Goal: Contribute content: Contribute content

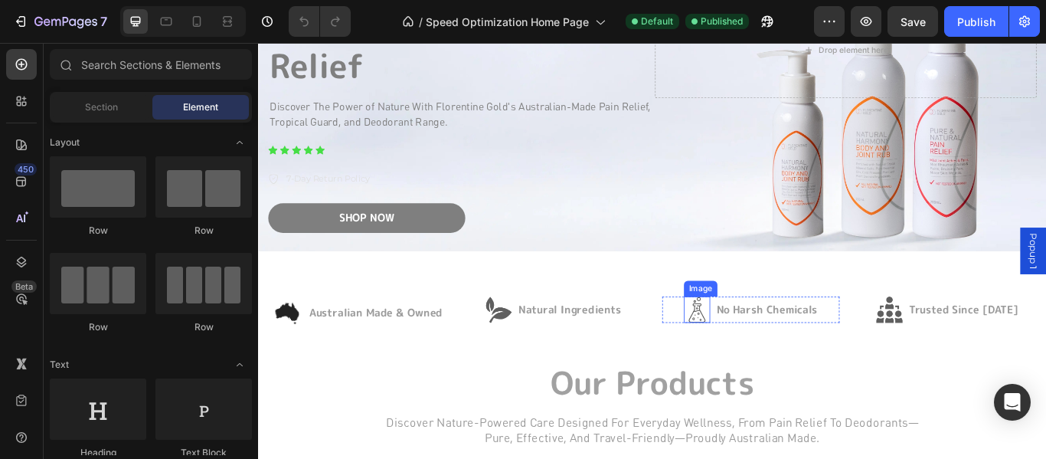
scroll to position [153, 0]
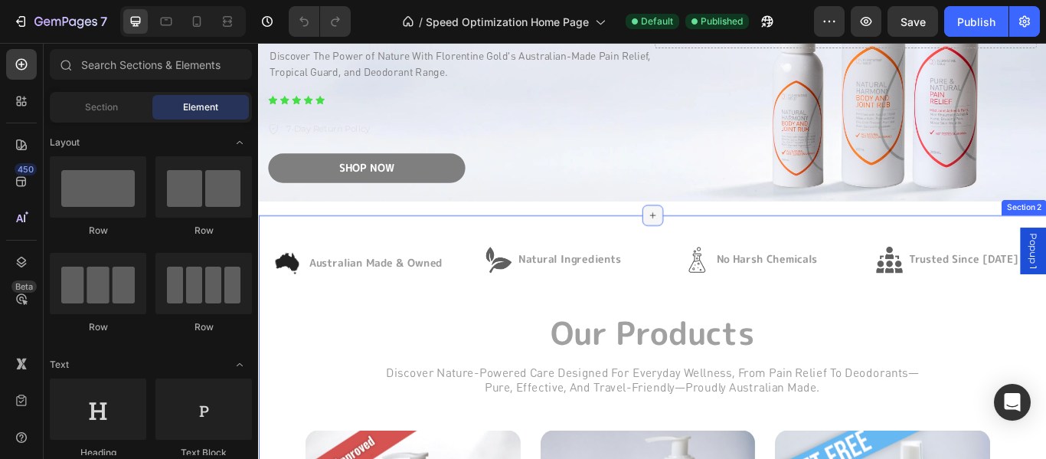
click at [712, 237] on icon at bounding box center [718, 243] width 12 height 12
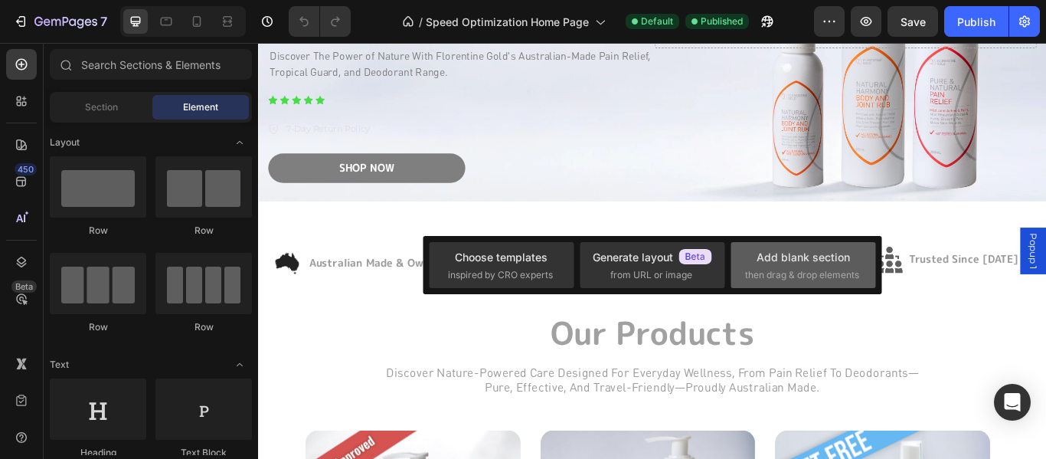
drag, startPoint x: 781, startPoint y: 264, endPoint x: 492, endPoint y: 169, distance: 304.0
click at [781, 264] on div "Add blank section" at bounding box center [803, 257] width 93 height 16
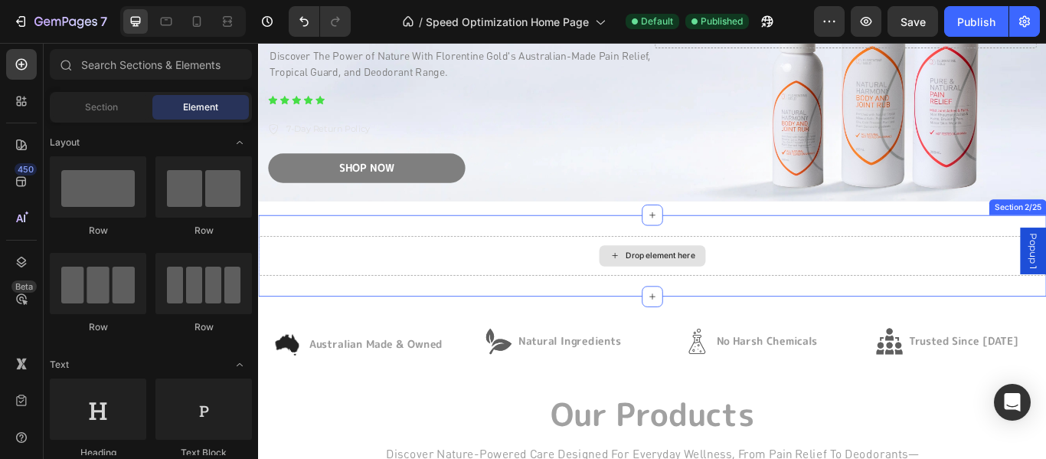
click at [689, 285] on div "Drop element here" at bounding box center [726, 291] width 81 height 12
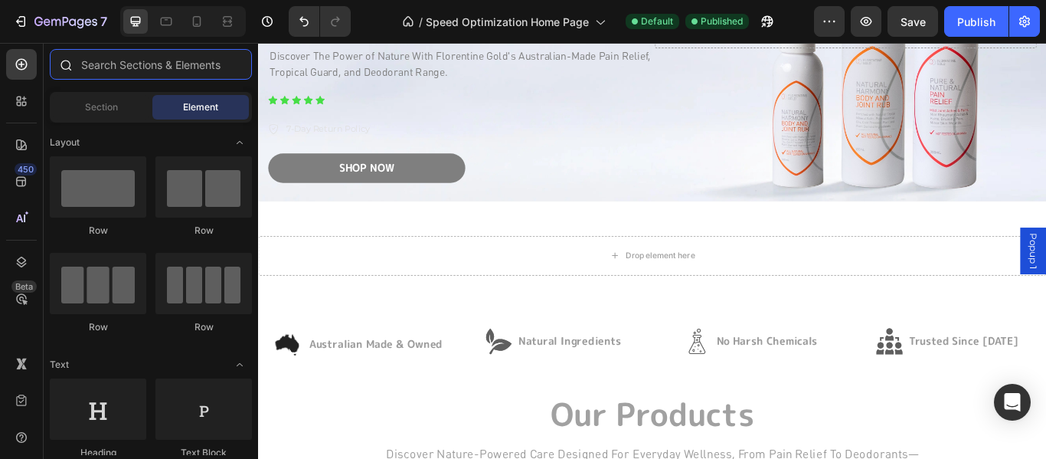
click at [120, 72] on input "text" at bounding box center [151, 64] width 202 height 31
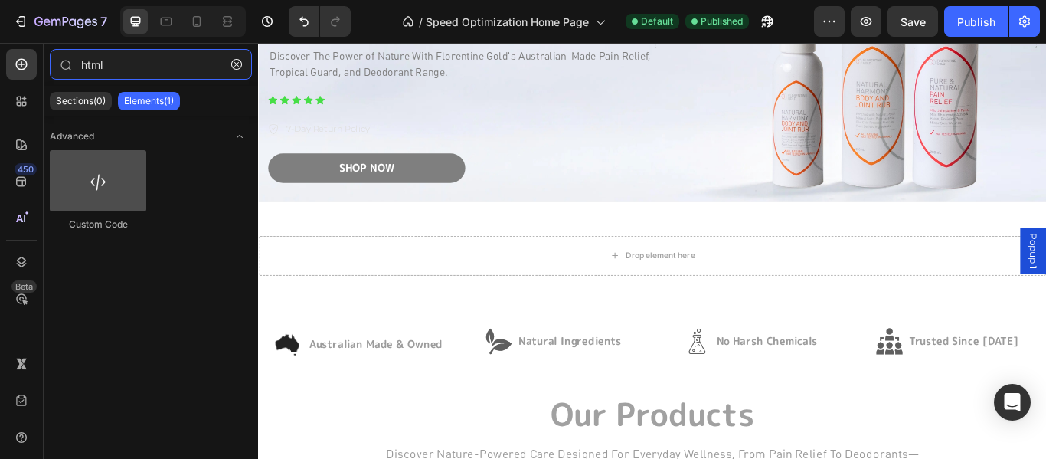
type input "html"
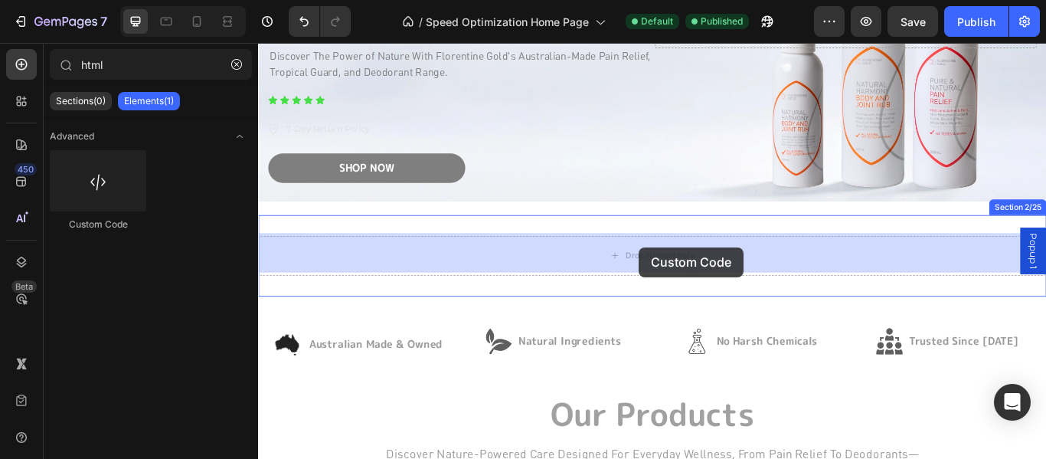
drag, startPoint x: 358, startPoint y: 228, endPoint x: 703, endPoint y: 281, distance: 348.9
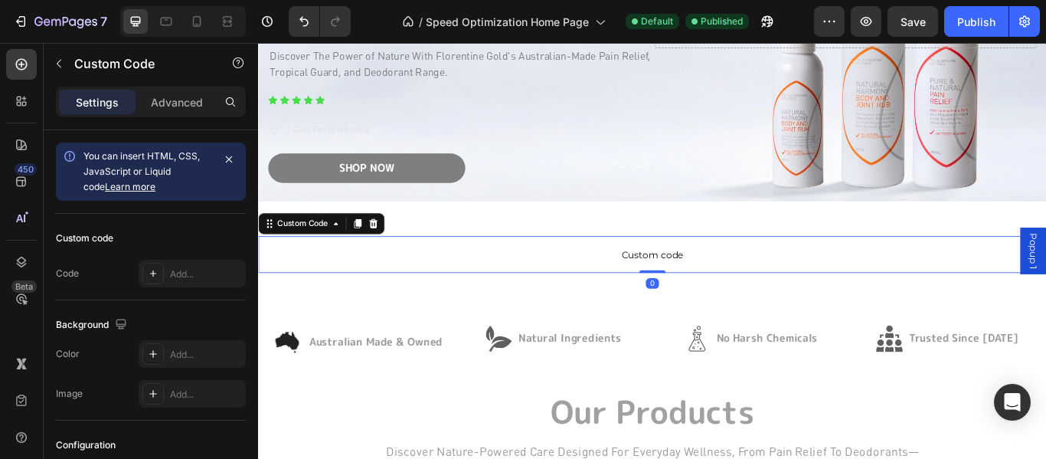
click at [612, 285] on span "Custom code" at bounding box center [717, 289] width 919 height 18
click at [172, 270] on div "Add..." at bounding box center [206, 274] width 72 height 14
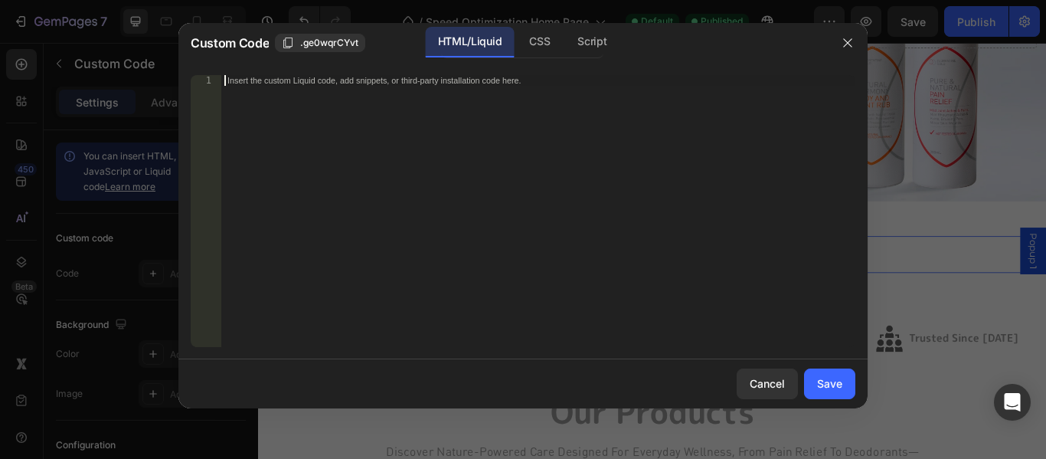
click at [447, 149] on div "Insert the custom Liquid code, add snippets, or third-party installation code h…" at bounding box center [538, 221] width 634 height 293
click at [378, 150] on div "Insert the custom Liquid code, add snippets, or third-party installation code h…" at bounding box center [538, 221] width 634 height 293
paste textarea "</html>"
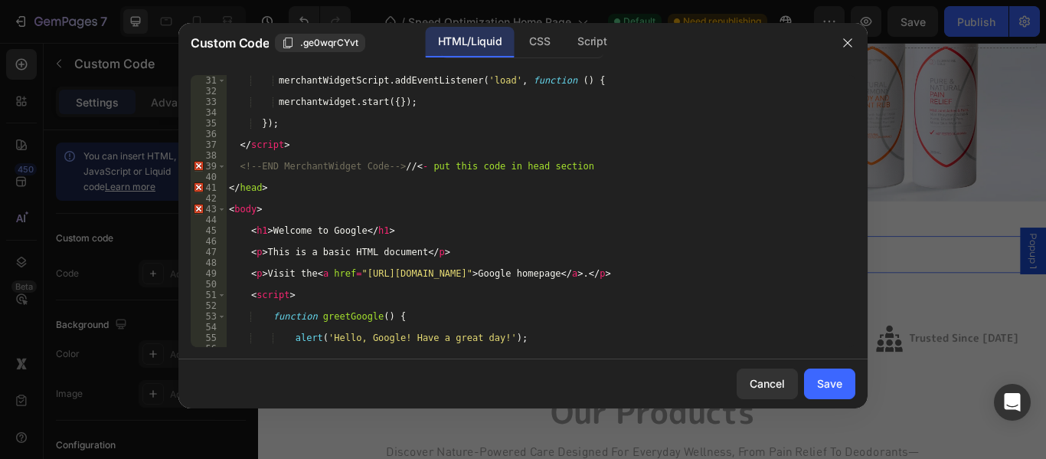
scroll to position [322, 0]
click at [346, 188] on div "merchantWidgetScript . addEventListener ( 'load' , function ( ) { merchantwidge…" at bounding box center [535, 221] width 618 height 293
click at [312, 212] on div "merchantWidgetScript . addEventListener ( 'load' , function ( ) { merchantwidge…" at bounding box center [535, 221] width 618 height 293
type textarea "<body>"
click at [324, 196] on div "merchantWidgetScript . addEventListener ( 'load' , function ( ) { merchantwidge…" at bounding box center [535, 221] width 618 height 293
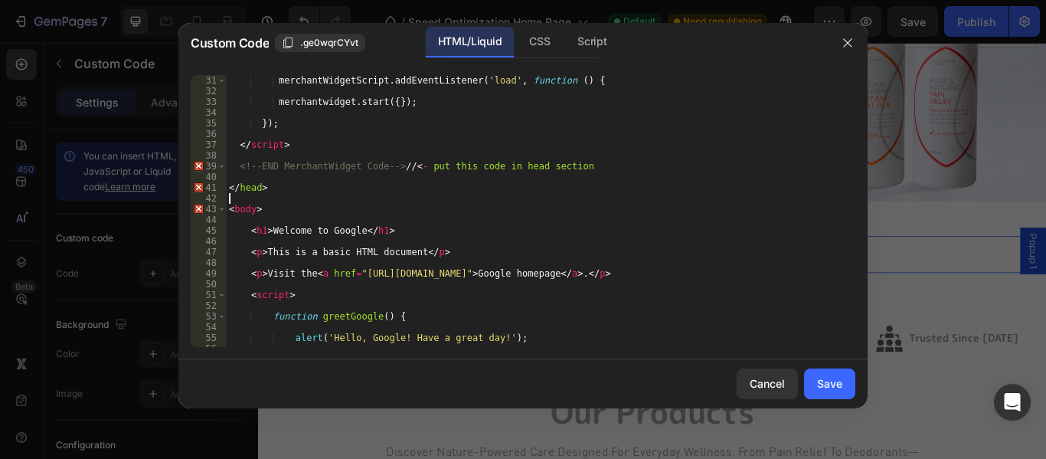
click at [315, 186] on div "merchantWidgetScript . addEventListener ( 'load' , function ( ) { merchantwidge…" at bounding box center [535, 221] width 618 height 293
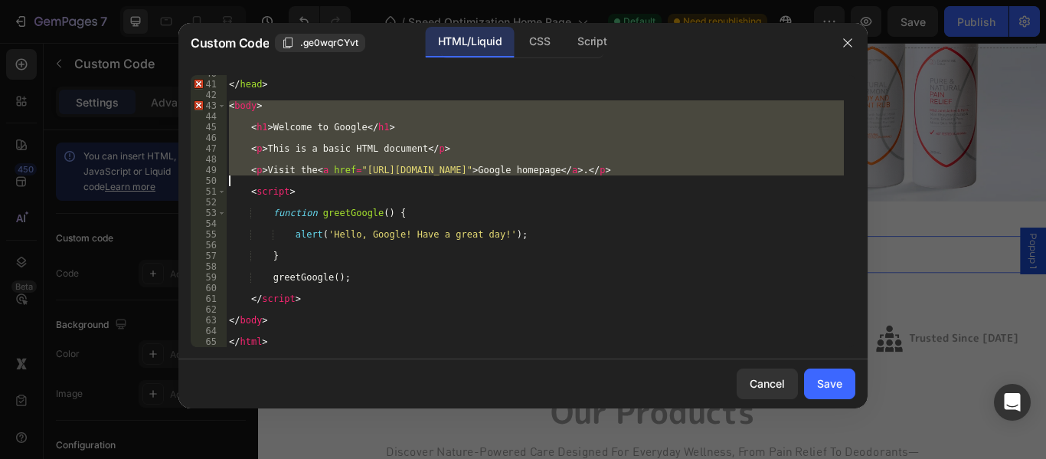
scroll to position [425, 0]
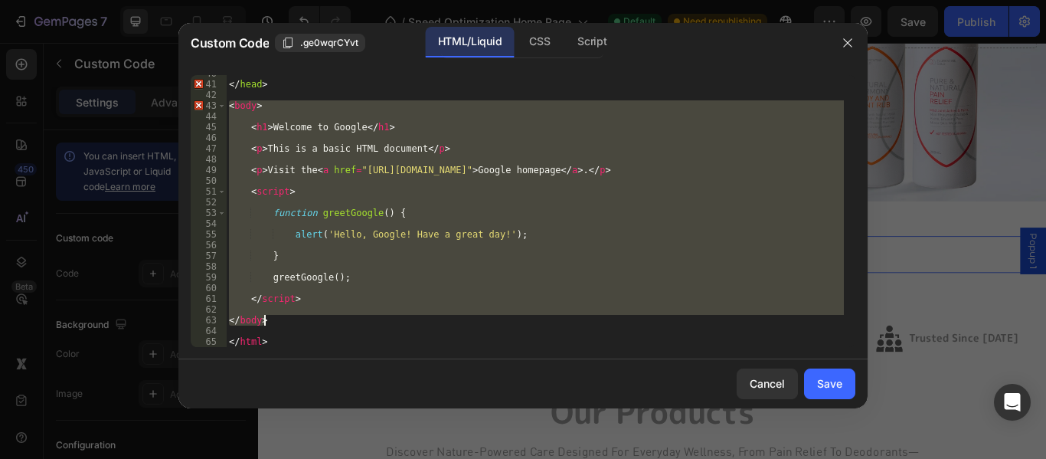
drag, startPoint x: 228, startPoint y: 163, endPoint x: 331, endPoint y: 320, distance: 188.0
click at [331, 320] on div "</ head > < body > < h1 > Welcome to Google </ h1 > < p > This is a basic HTML …" at bounding box center [535, 214] width 618 height 293
type textarea "</body>"
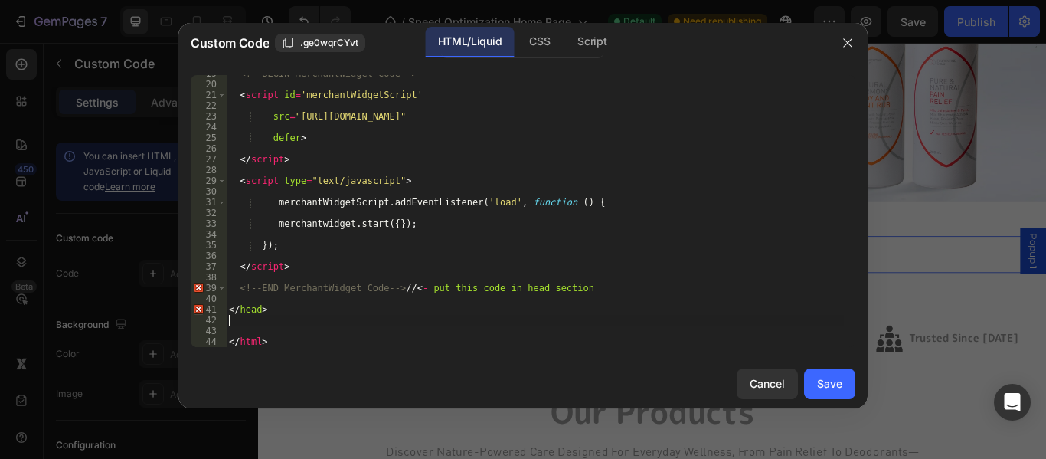
scroll to position [189, 0]
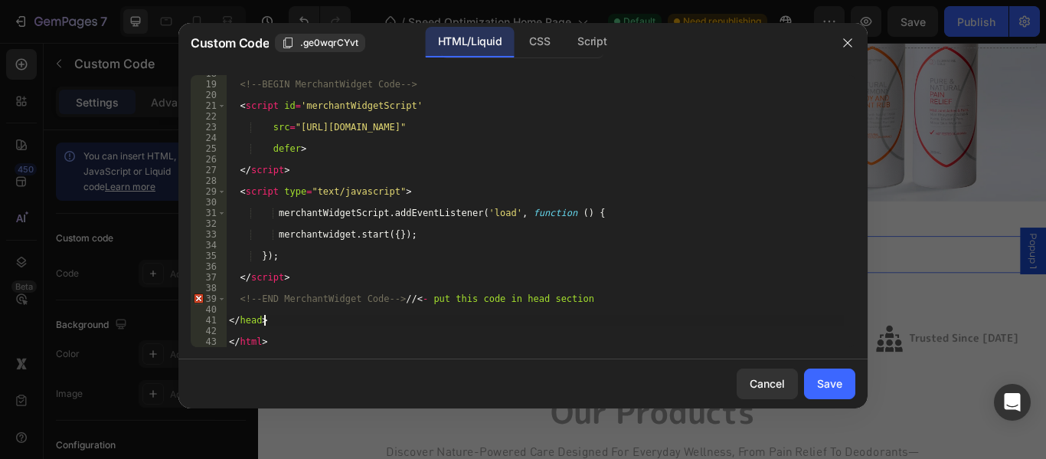
click at [356, 275] on div "<!-- BEGIN MerchantWidget Code --> < script id = 'merchantWidgetScript' src = "…" at bounding box center [535, 214] width 618 height 293
click at [307, 317] on div "<!-- BEGIN MerchantWidget Code --> < script id = 'merchantWidgetScript' src = "…" at bounding box center [535, 214] width 618 height 293
type textarea "</head>"
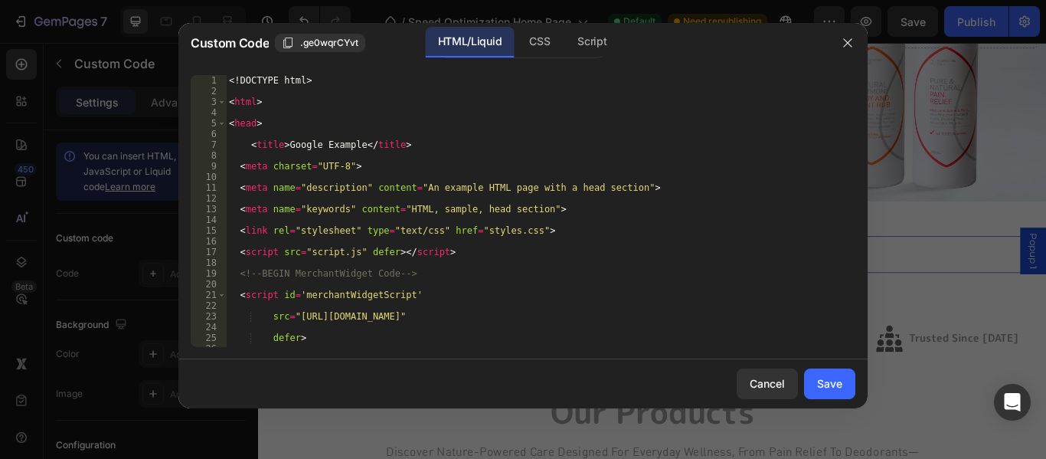
scroll to position [0, 0]
click at [322, 129] on div "<! DOCTYPE html > < html > < head > < title > Google Example </ title > < meta …" at bounding box center [535, 221] width 618 height 293
click at [322, 124] on div "<! DOCTYPE html > < html > < head > < title > Google Example </ title > < meta …" at bounding box center [535, 221] width 618 height 293
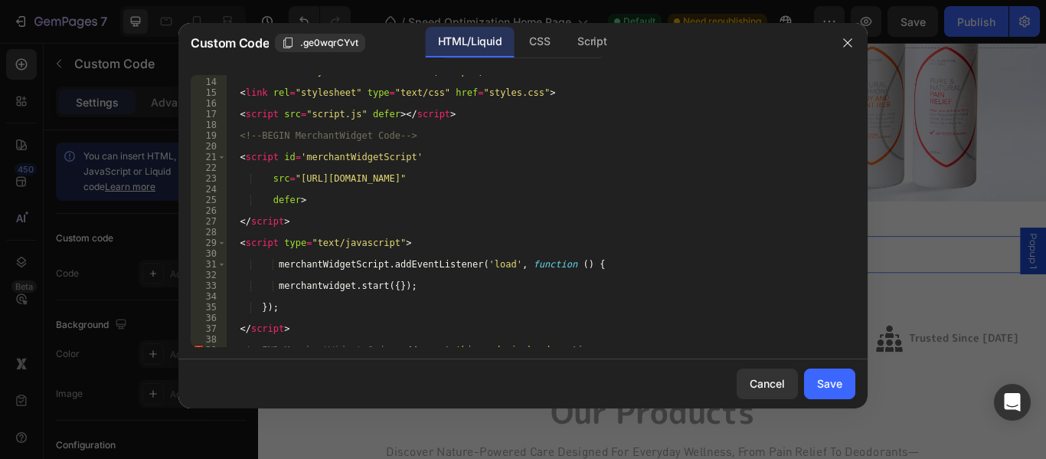
scroll to position [189, 0]
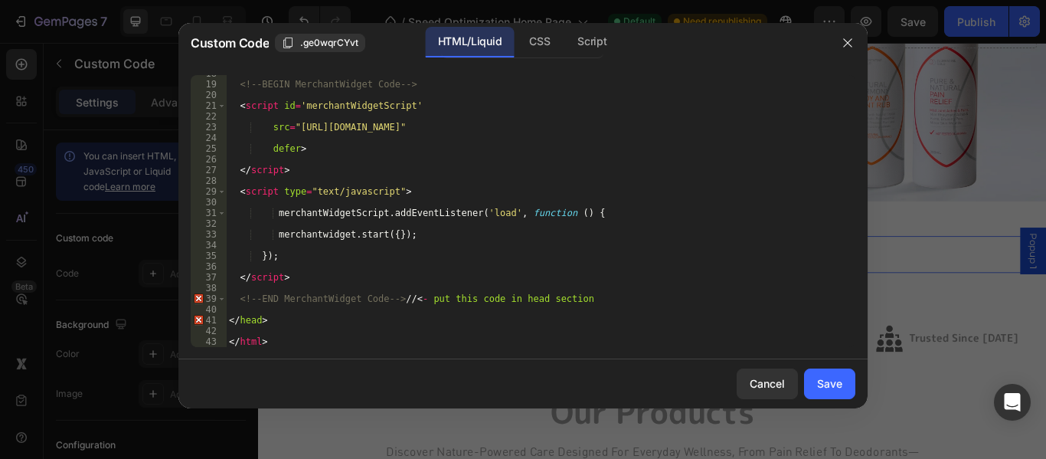
click at [423, 299] on div "<!-- BEGIN MerchantWidget Code --> < script id = 'merchantWidgetScript' src = "…" at bounding box center [535, 214] width 618 height 293
drag, startPoint x: 632, startPoint y: 293, endPoint x: 418, endPoint y: 298, distance: 213.8
click at [418, 298] on div "<!-- BEGIN MerchantWidget Code --> < script id = 'merchantWidgetScript' src = "…" at bounding box center [535, 214] width 618 height 293
type textarea "<!-- END MerchantWidget Code --> //"
click at [617, 201] on div "<!-- BEGIN MerchantWidget Code --> < script id = 'merchantWidgetScript' src = "…" at bounding box center [535, 214] width 618 height 293
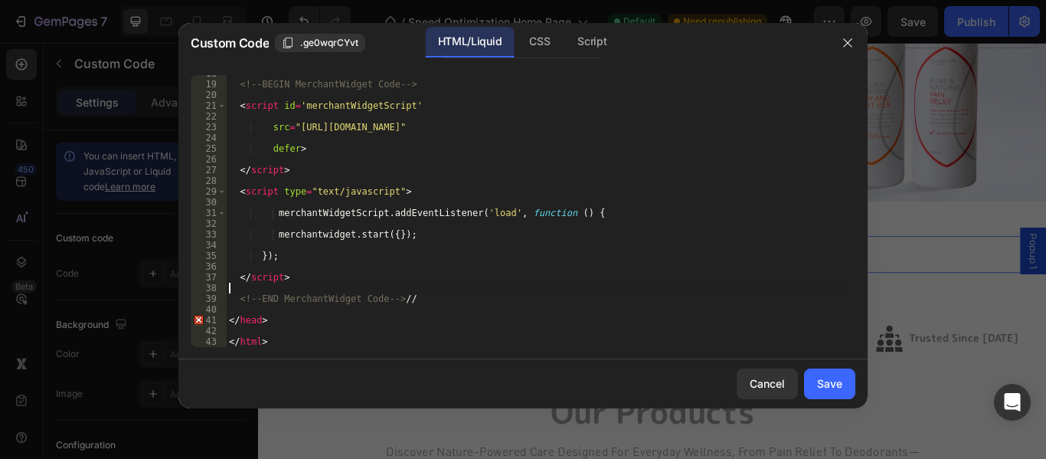
click at [503, 290] on div "<!-- BEGIN MerchantWidget Code --> < script id = 'merchantWidgetScript' src = "…" at bounding box center [535, 214] width 618 height 293
click at [525, 268] on div "<!-- BEGIN MerchantWidget Code --> < script id = 'merchantWidgetScript' src = "…" at bounding box center [535, 214] width 618 height 293
click at [841, 386] on div "Save" at bounding box center [829, 383] width 25 height 16
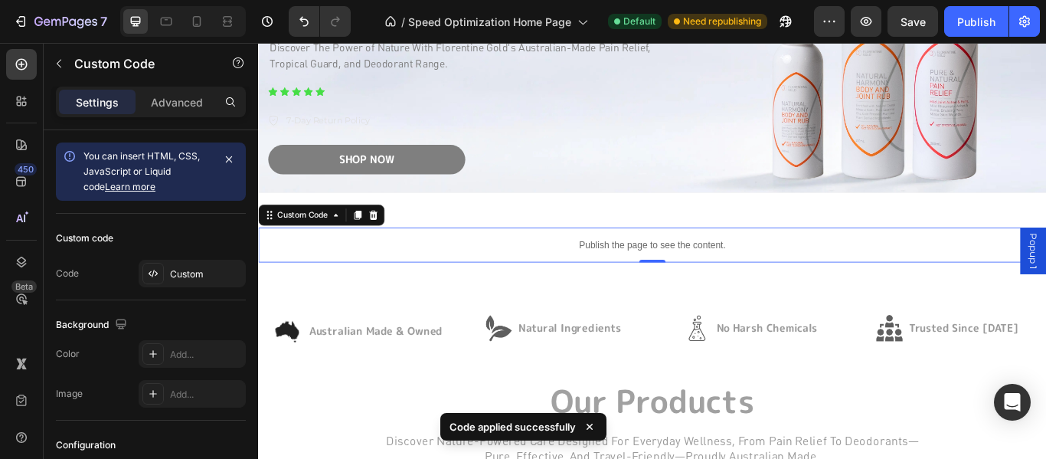
scroll to position [153, 0]
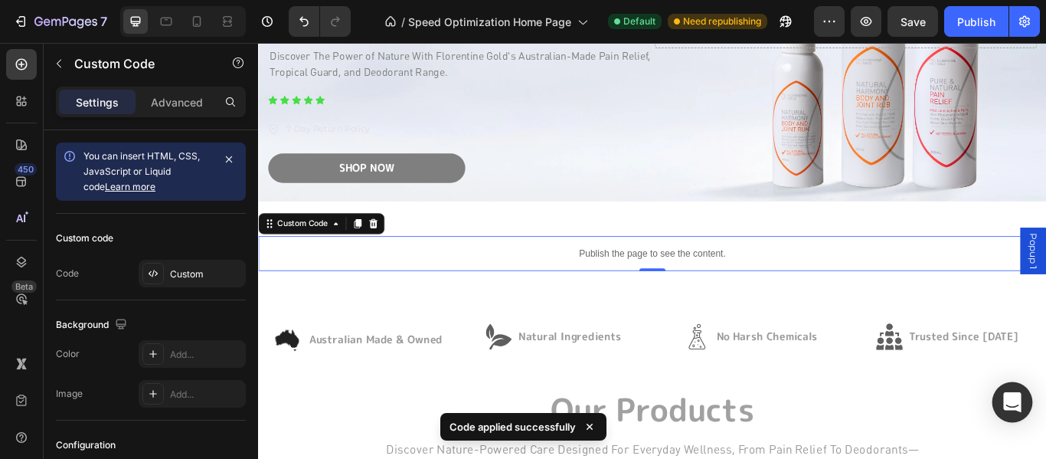
click at [1014, 407] on icon "Open Intercom Messenger" at bounding box center [1013, 402] width 20 height 20
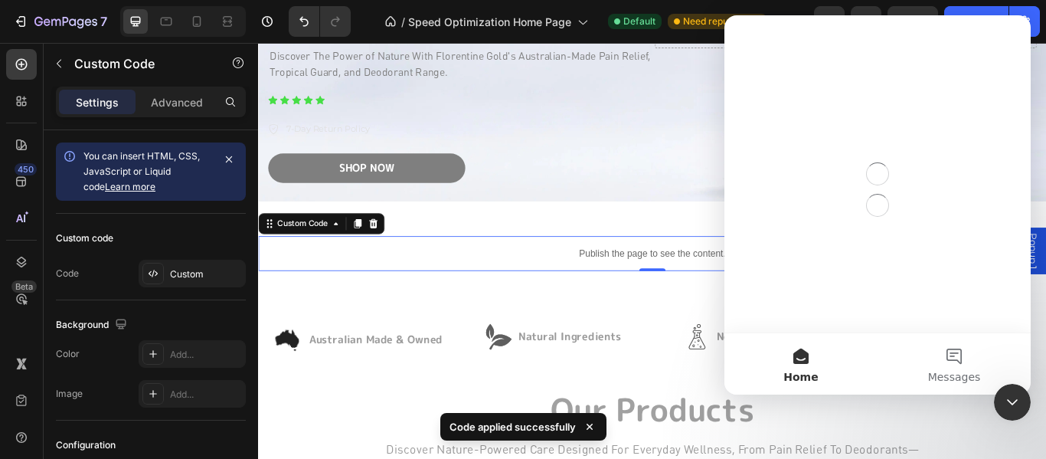
scroll to position [0, 0]
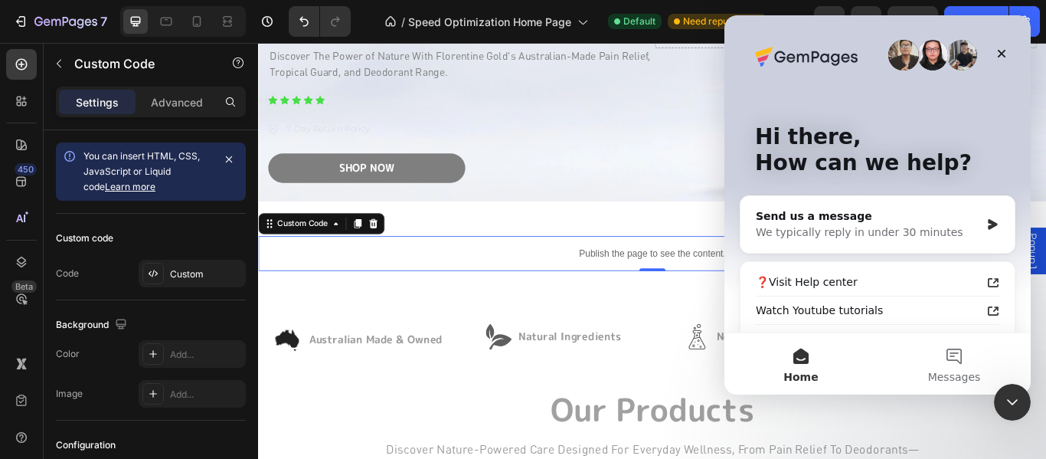
click at [1014, 407] on icon "Close Intercom Messenger" at bounding box center [1013, 402] width 18 height 18
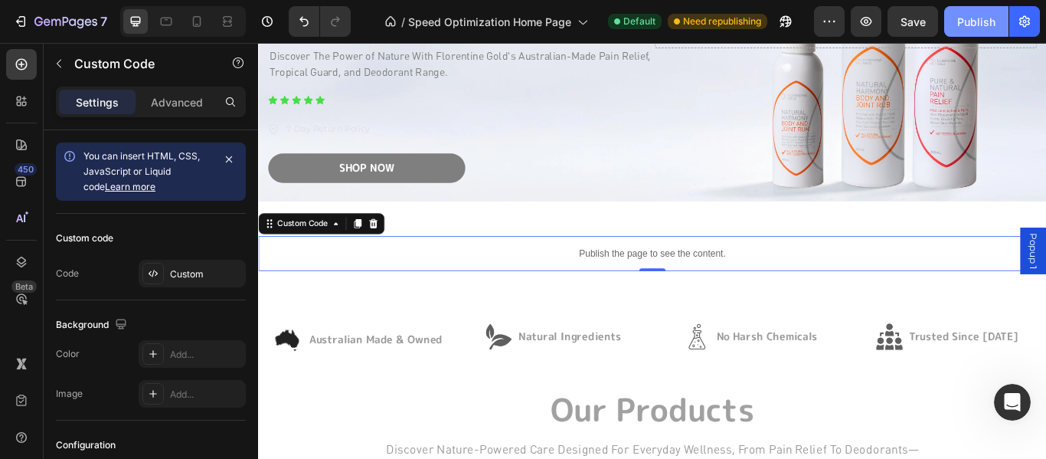
click at [978, 20] on div "Publish" at bounding box center [977, 22] width 38 height 16
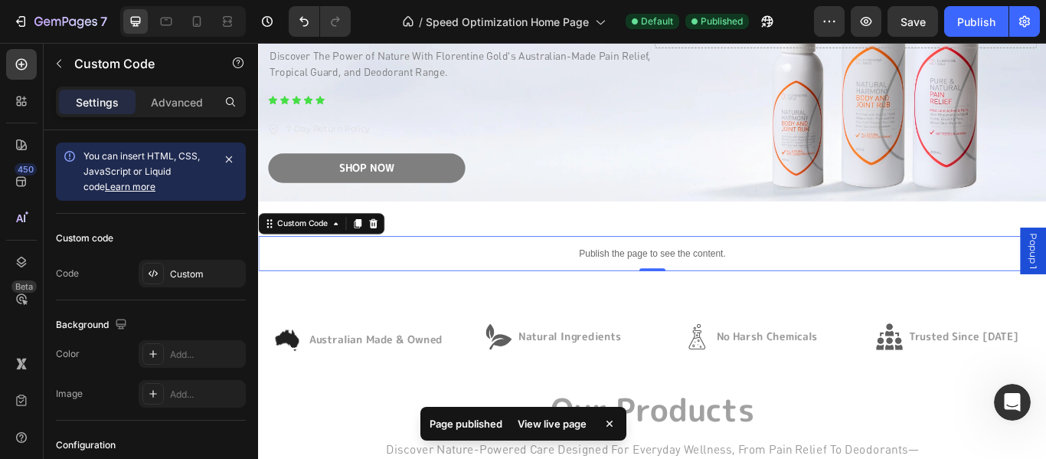
click at [538, 419] on div "View live page" at bounding box center [552, 423] width 87 height 21
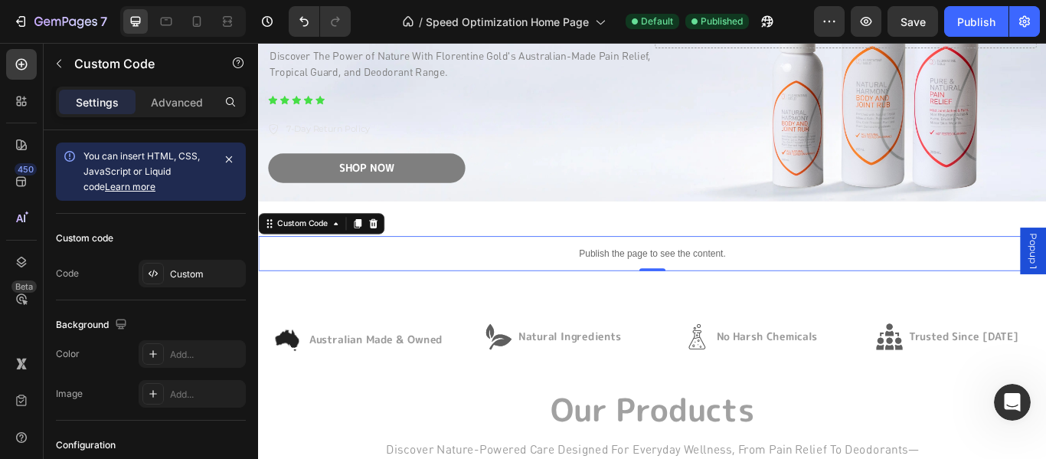
click at [684, 288] on p "Publish the page to see the content." at bounding box center [717, 288] width 919 height 16
click at [195, 268] on div "Custom" at bounding box center [206, 274] width 72 height 14
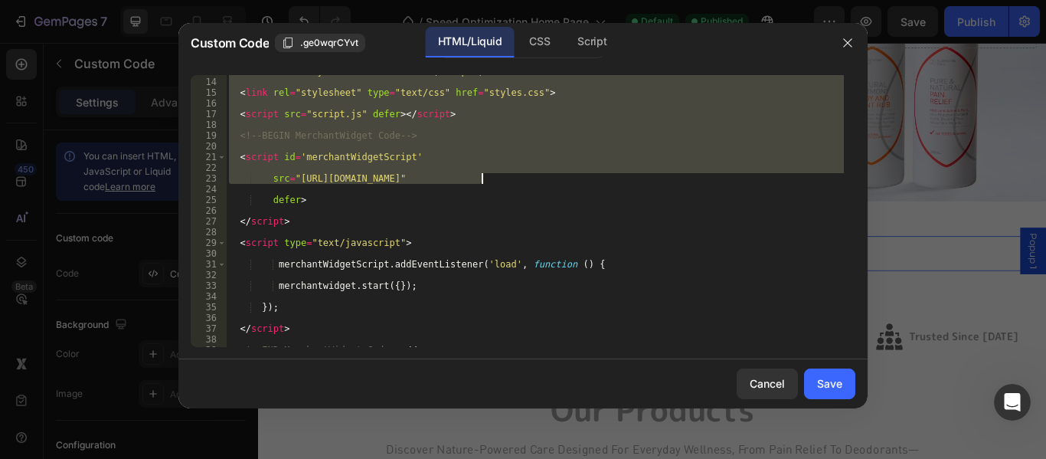
scroll to position [189, 0]
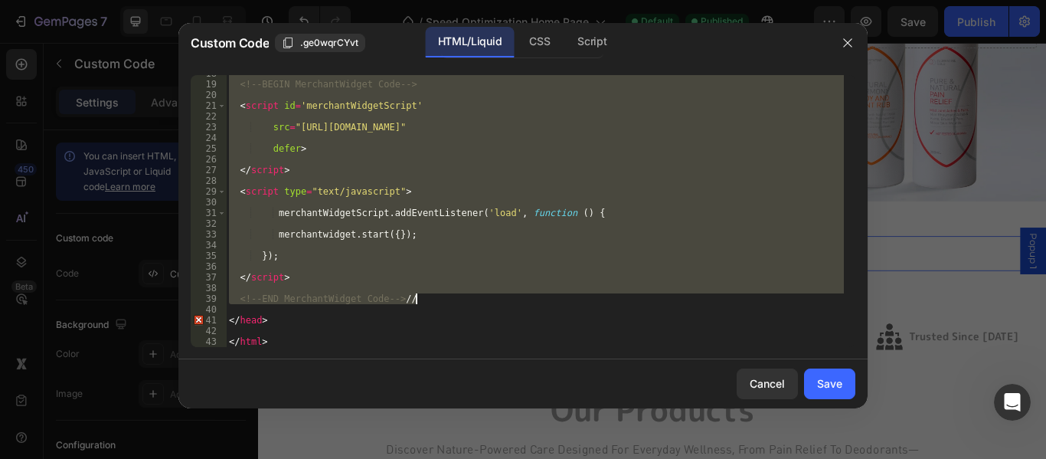
drag, startPoint x: 242, startPoint y: 141, endPoint x: 448, endPoint y: 298, distance: 259.1
click at [448, 298] on div "<!-- BEGIN MerchantWidget Code --> < script id = 'merchantWidgetScript' src = "…" at bounding box center [535, 214] width 618 height 293
type textarea "<!-- END MerchantWidget Code --> //"
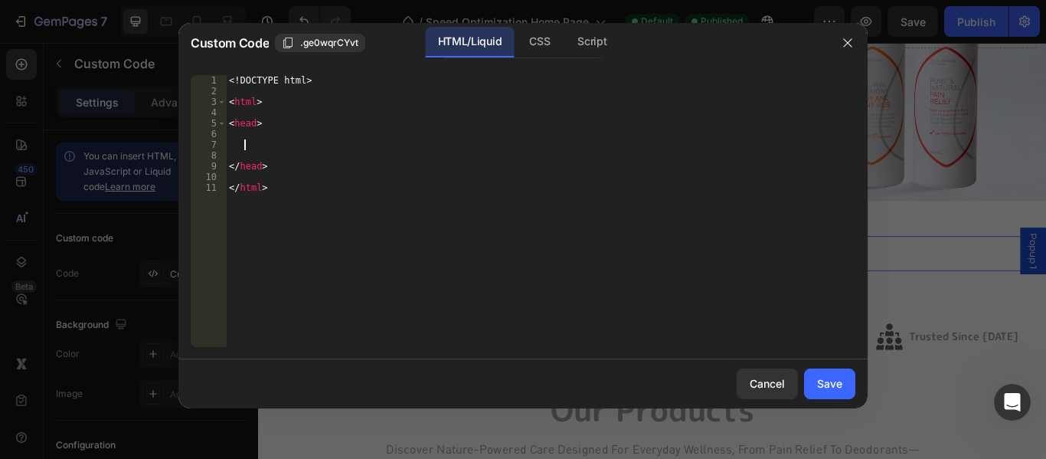
paste textarea "<!-- END MerchantWidget Code -->"
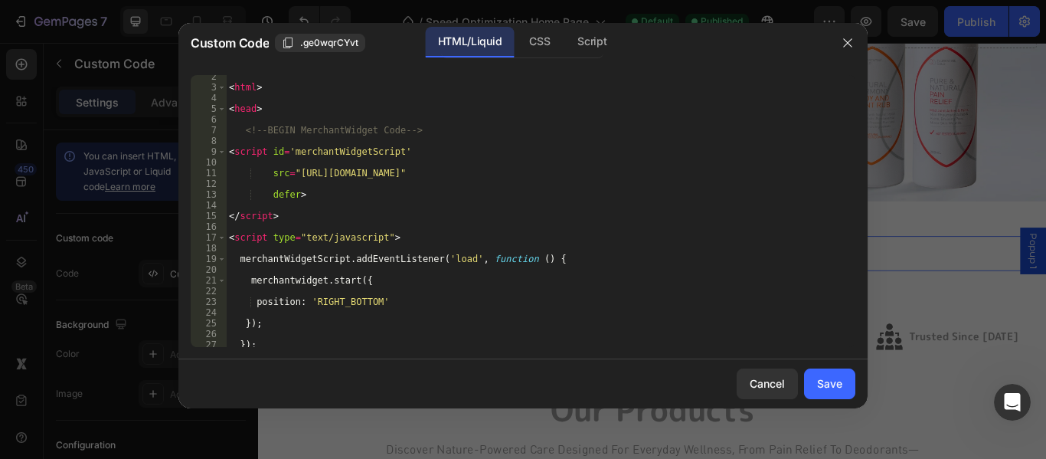
scroll to position [0, 0]
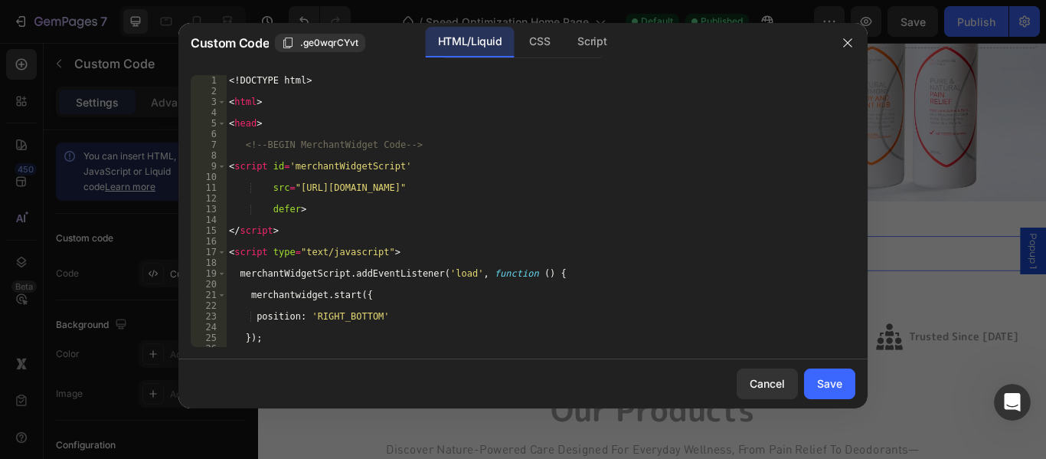
click at [519, 205] on div "<! DOCTYPE html > < html > < head > <!-- BEGIN MerchantWidget Code --> < script…" at bounding box center [535, 221] width 618 height 293
click at [483, 231] on div "<! DOCTYPE html > < html > < head > <!-- BEGIN MerchantWidget Code --> < script…" at bounding box center [535, 221] width 618 height 293
type textarea "</script>"
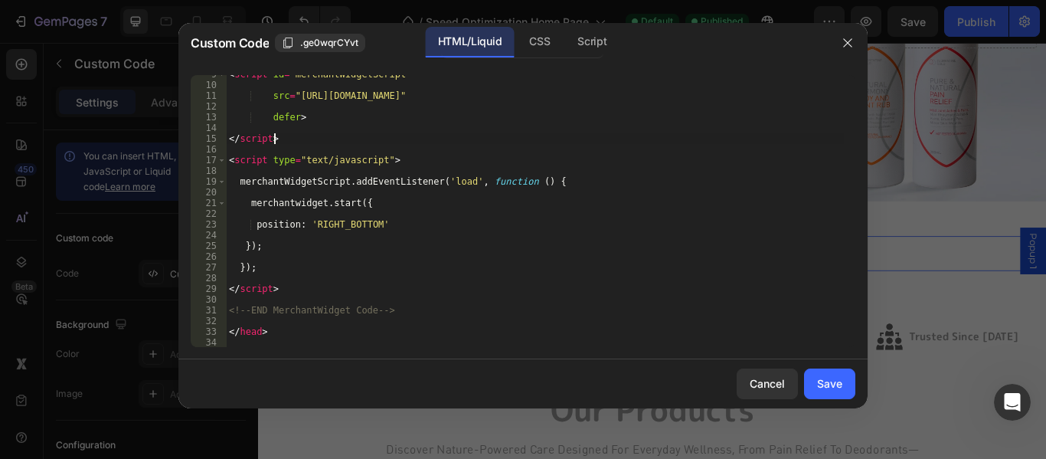
scroll to position [103, 0]
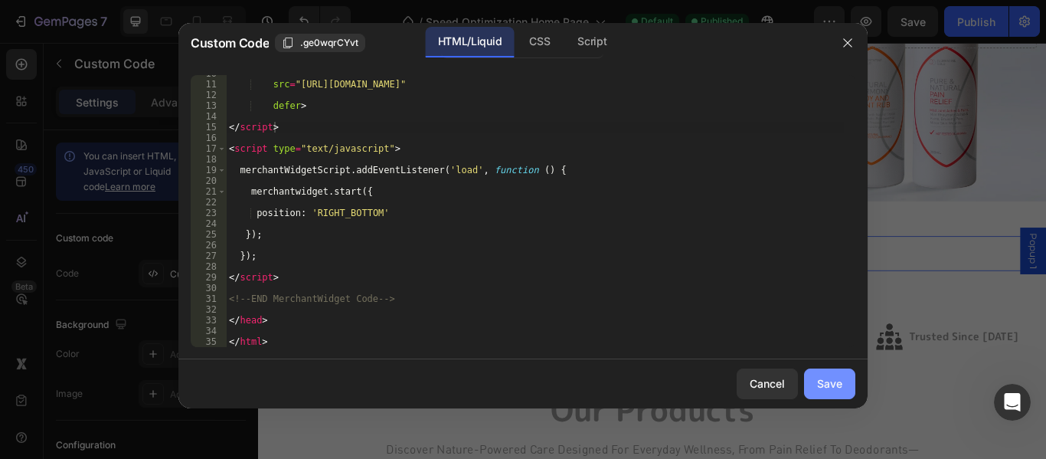
click at [828, 382] on div "Save" at bounding box center [829, 383] width 25 height 16
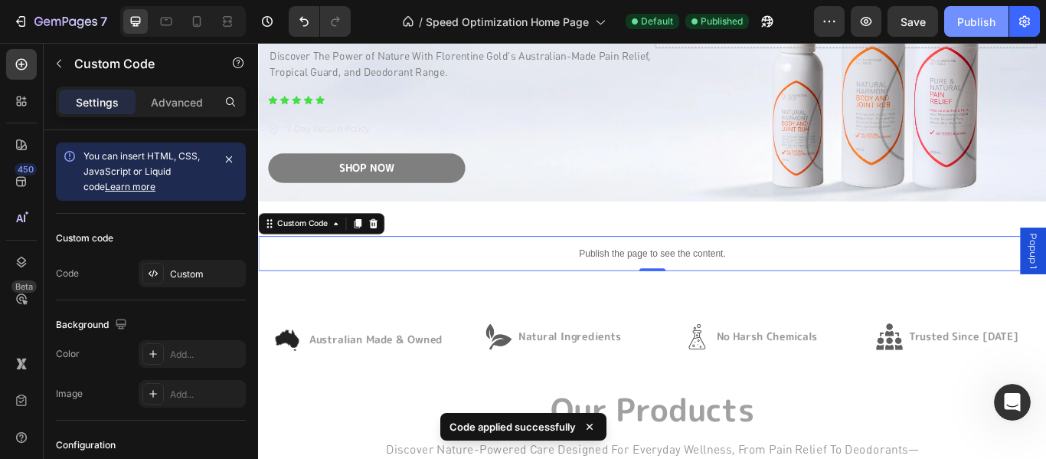
click at [974, 17] on div "Publish" at bounding box center [977, 22] width 38 height 16
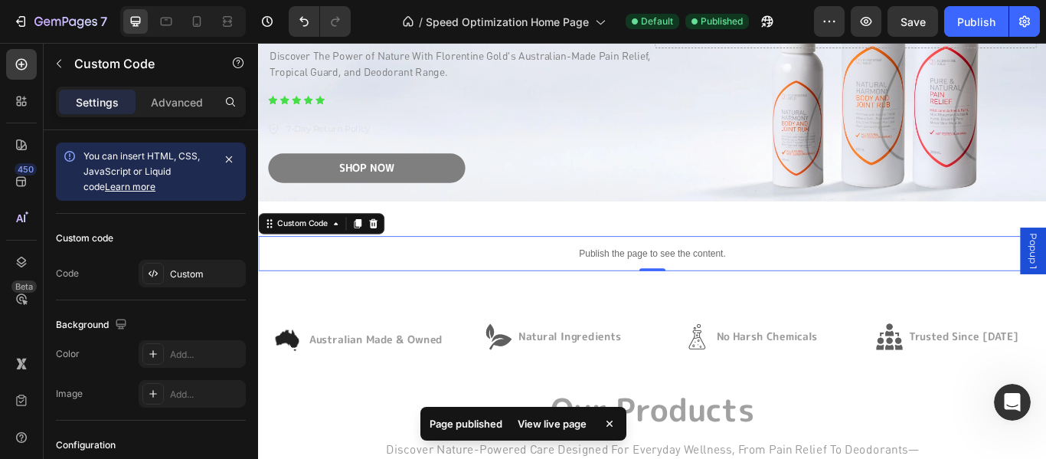
click at [556, 426] on div "View live page" at bounding box center [552, 423] width 87 height 21
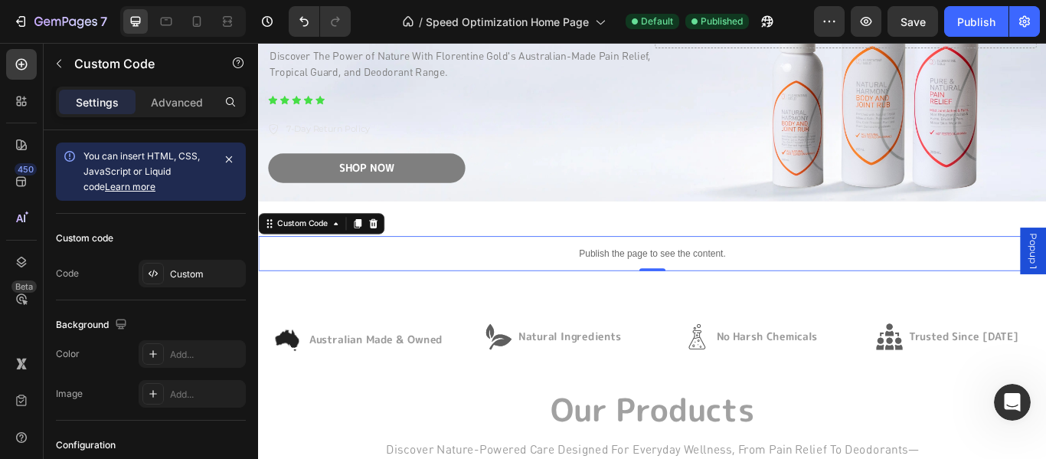
click at [681, 270] on div "Publish the page to see the content." at bounding box center [717, 288] width 919 height 41
click at [654, 286] on p "Publish the page to see the content." at bounding box center [717, 288] width 919 height 16
click at [175, 274] on div "Custom" at bounding box center [206, 274] width 72 height 14
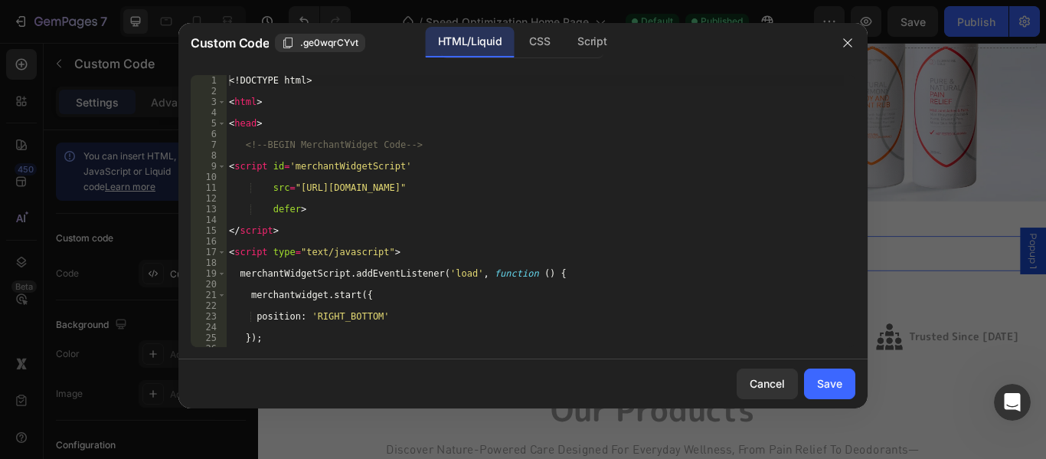
scroll to position [0, 0]
type textarea "<!-- BEGIN MerchantWidget Code -->"
click at [449, 149] on div "<! DOCTYPE html > < html > < head > <!-- BEGIN MerchantWidget Code --> < script…" at bounding box center [535, 221] width 618 height 293
click at [463, 141] on div "<! DOCTYPE html > < html > < head > <!-- BEGIN MerchantWidget Code --> < script…" at bounding box center [535, 221] width 618 height 293
click at [461, 172] on div "<! DOCTYPE html > < html > < head > <!-- BEGIN MerchantWidget Code --> < script…" at bounding box center [535, 221] width 618 height 293
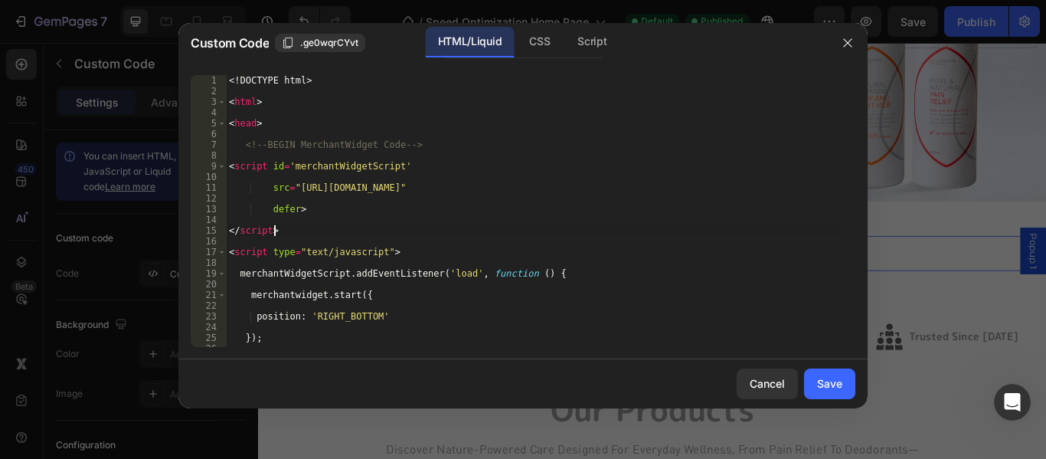
click at [411, 234] on div "<! DOCTYPE html > < html > < head > <!-- BEGIN MerchantWidget Code --> < script…" at bounding box center [535, 221] width 618 height 293
click at [415, 251] on div "<! DOCTYPE html > < html > < head > <!-- BEGIN MerchantWidget Code --> < script…" at bounding box center [535, 221] width 618 height 293
click at [408, 293] on div "<! DOCTYPE html > < html > < head > <!-- BEGIN MerchantWidget Code --> < script…" at bounding box center [535, 221] width 618 height 293
type textarea "merchantwidget.start({"
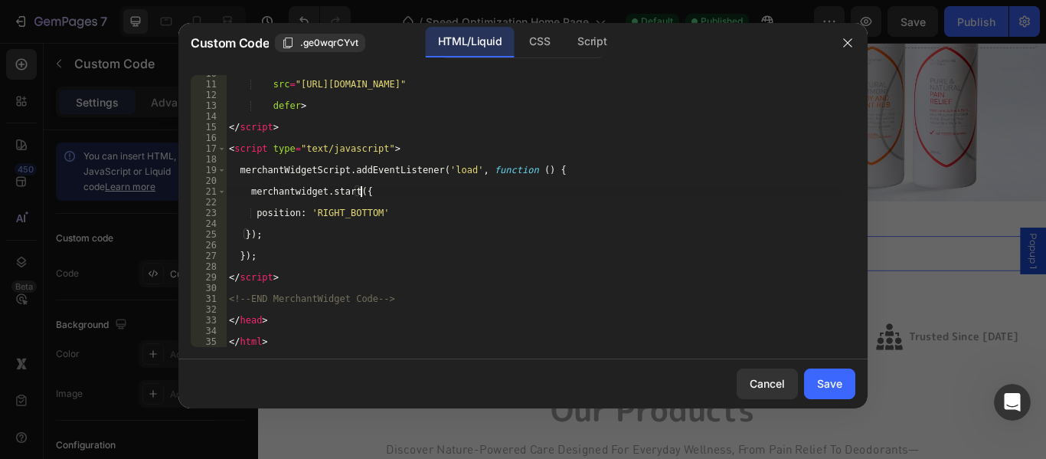
scroll to position [11, 0]
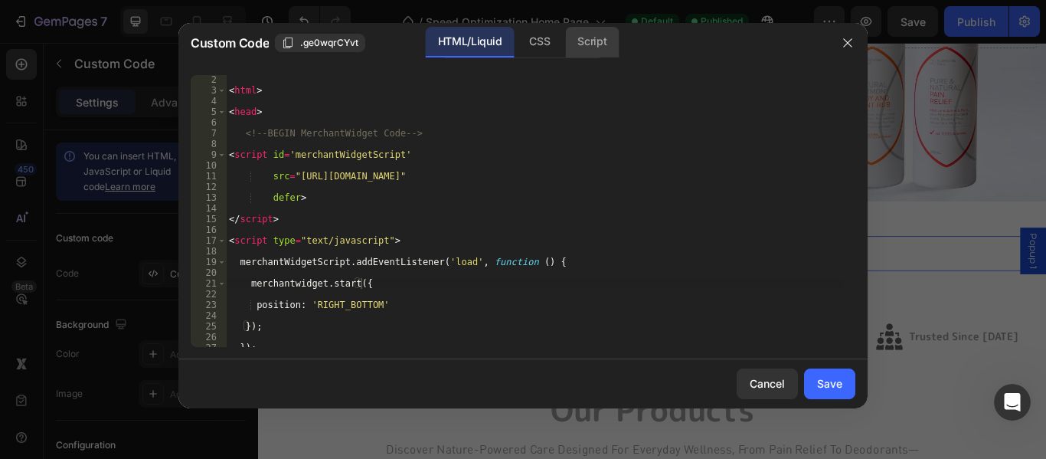
click at [582, 43] on div "Script" at bounding box center [592, 42] width 54 height 31
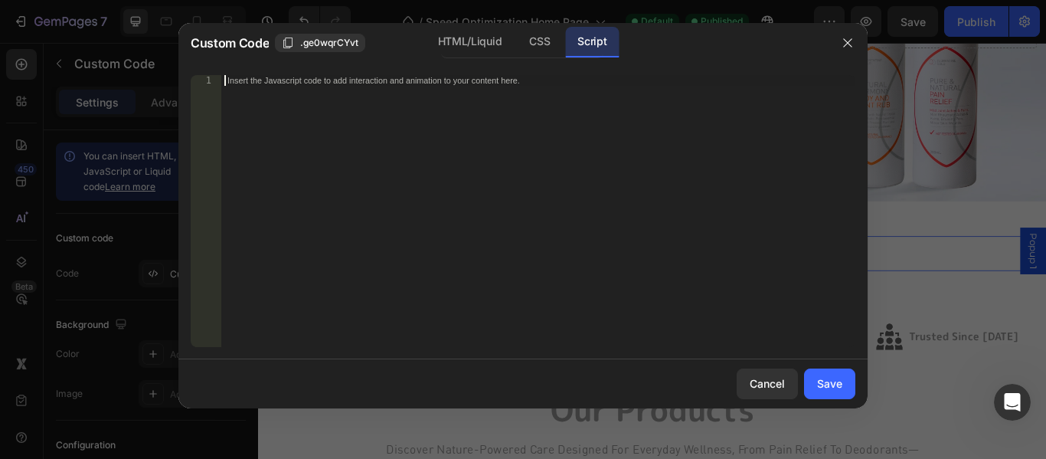
click at [466, 134] on div "Insert the Javascript code to add interaction and animation to your content her…" at bounding box center [538, 221] width 634 height 293
click at [537, 41] on div "CSS" at bounding box center [539, 42] width 45 height 31
click at [609, 44] on div "Script" at bounding box center [592, 42] width 54 height 31
click at [517, 41] on div "HTML/Liquid" at bounding box center [539, 42] width 45 height 31
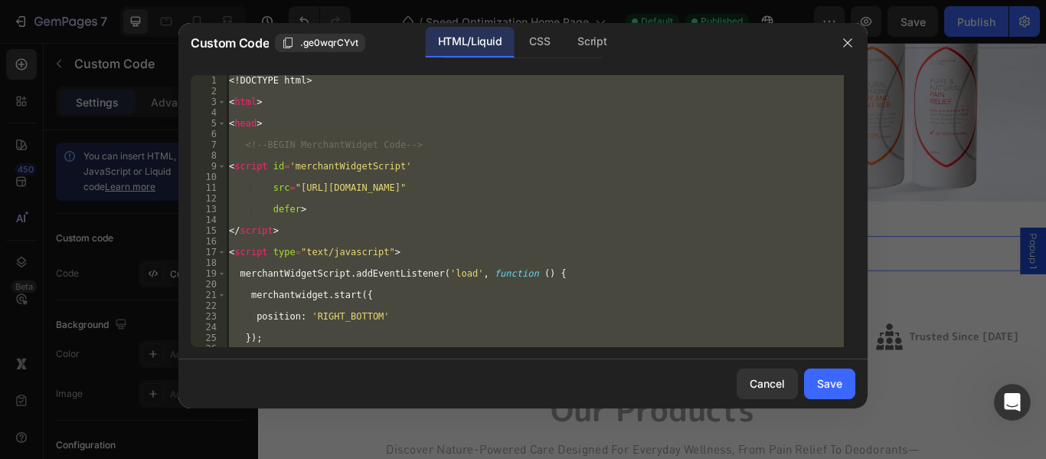
click at [480, 143] on div "<! DOCTYPE html > < html > < head > <!-- BEGIN MerchantWidget Code --> < script…" at bounding box center [535, 211] width 618 height 272
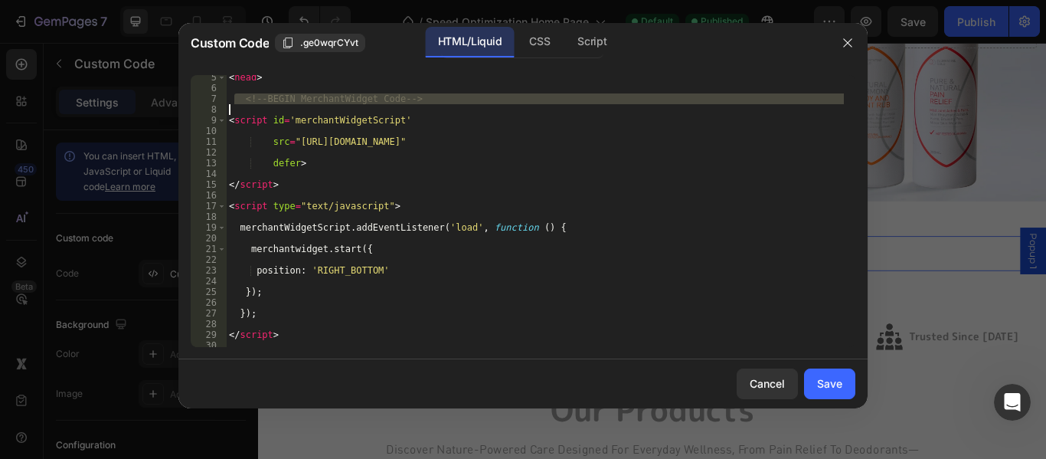
scroll to position [92, 0]
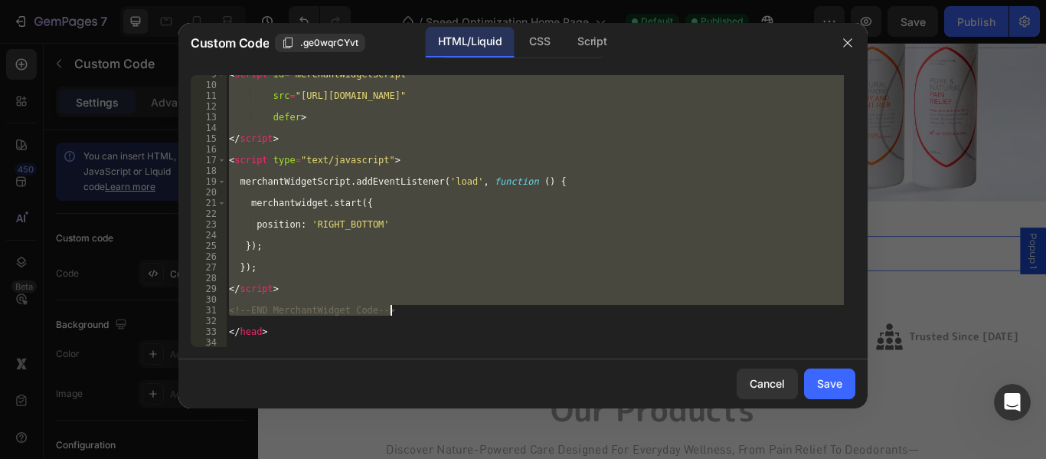
drag, startPoint x: 237, startPoint y: 141, endPoint x: 445, endPoint y: 310, distance: 268.5
click at [445, 310] on div "< script id = 'merchantWidgetScript' src = "[URL][DOMAIN_NAME]" defer > </ scri…" at bounding box center [535, 215] width 618 height 293
type textarea "<!-- END MerchantWidget Code -->"
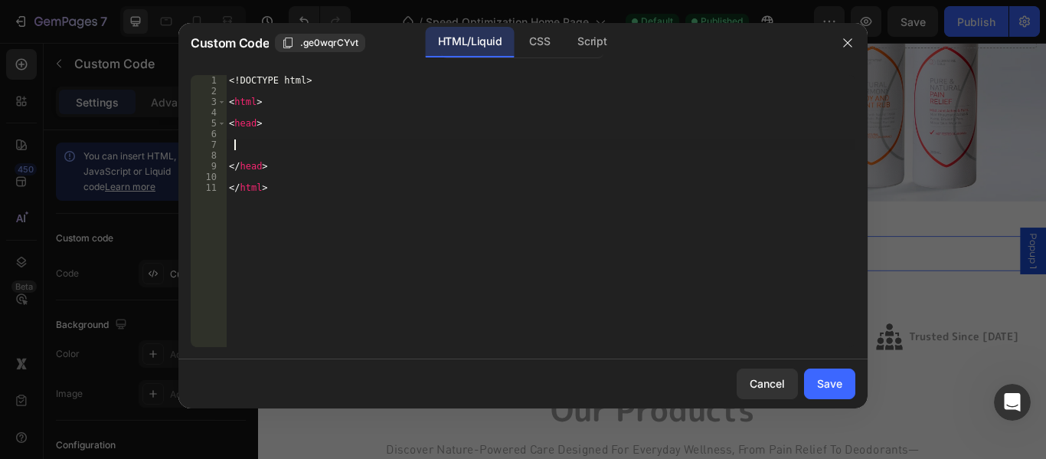
type textarea "</html>"
click at [463, 175] on div "Insert the custom Liquid code, add snippets, or third-party installation code h…" at bounding box center [538, 221] width 634 height 293
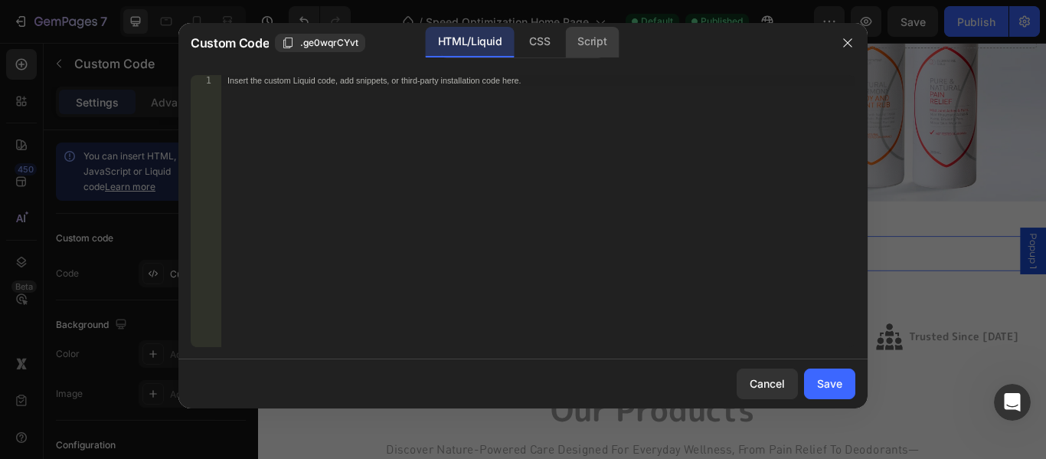
click at [584, 51] on div "Script" at bounding box center [592, 42] width 54 height 31
click at [529, 139] on div "Insert the Javascript code to add interaction and animation to your content her…" at bounding box center [538, 221] width 634 height 293
paste textarea "<!-- END MerchantWidget Code -->"
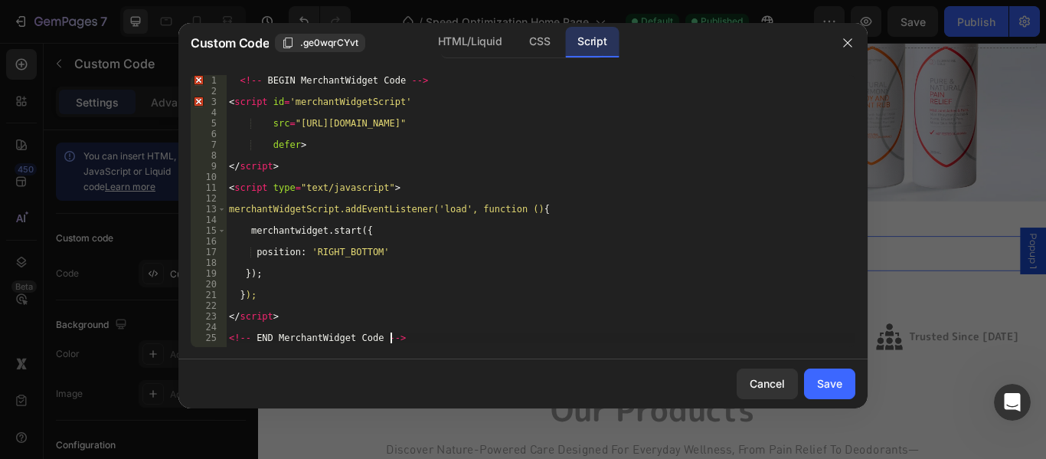
click at [489, 167] on div "<!-- BEGIN MerchantWidget Code --> < script id = 'merchantWidgetScript' src = "…" at bounding box center [541, 221] width 630 height 293
drag, startPoint x: 439, startPoint y: 80, endPoint x: 254, endPoint y: 83, distance: 185.4
click at [219, 80] on div "</script> 1 2 3 4 5 6 7 8 9 10 11 12 13 14 15 16 17 18 19 20 21 22 23 24 25 <!-…" at bounding box center [523, 211] width 665 height 272
type textarea "<!-- BEGIN MerchantWidget Code -->"
drag, startPoint x: 411, startPoint y: 339, endPoint x: 185, endPoint y: 339, distance: 226.0
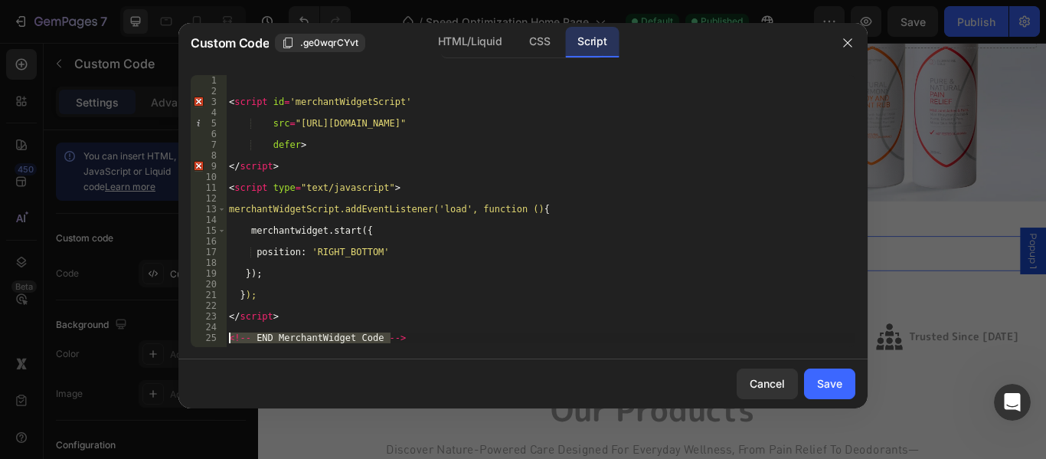
click at [185, 339] on div "1 2 3 4 5 6 7 8 9 10 11 12 13 14 15 16 17 18 19 20 21 22 23 24 25 < script id =…" at bounding box center [522, 211] width 689 height 296
type textarea "<!-- END MerchantWidget Code -->"
click at [591, 295] on div "< script id = 'merchantWidgetScript' src = "[URL][DOMAIN_NAME]" defer > </ scri…" at bounding box center [541, 221] width 630 height 293
click at [232, 97] on div "< script id = 'merchantWidgetScript' src = "[URL][DOMAIN_NAME]" defer > </ scri…" at bounding box center [541, 221] width 630 height 293
type textarea "<script id='merchantWidgetScript'"
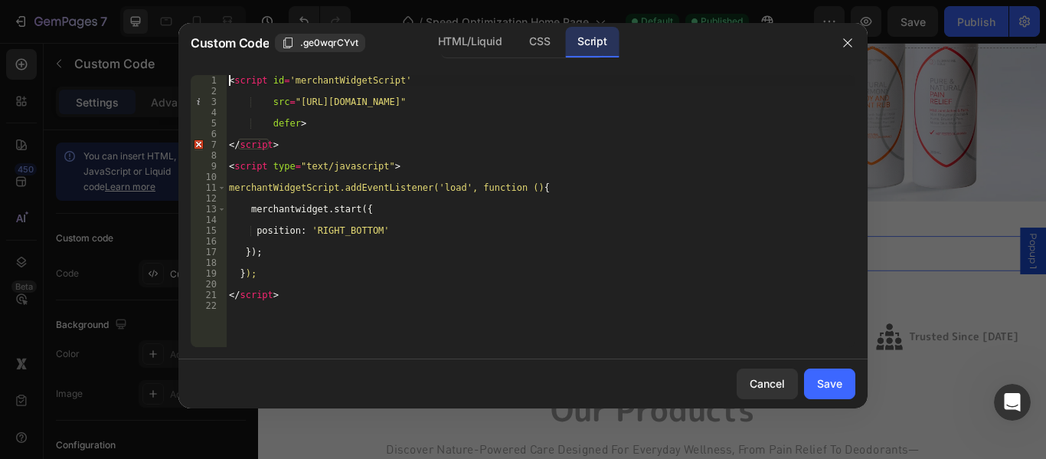
click at [320, 152] on div "< script id = 'merchantWidgetScript' src = "[URL][DOMAIN_NAME]" defer > </ scri…" at bounding box center [541, 221] width 630 height 293
click at [315, 139] on div "< script id = 'merchantWidgetScript' src = "[URL][DOMAIN_NAME]" defer > </ scri…" at bounding box center [541, 221] width 630 height 293
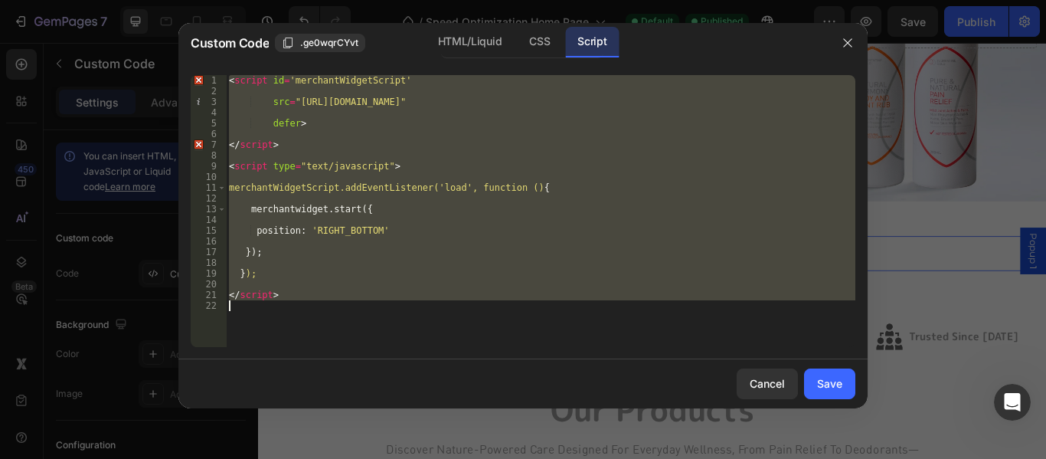
paste textarea
type textarea "</script>"
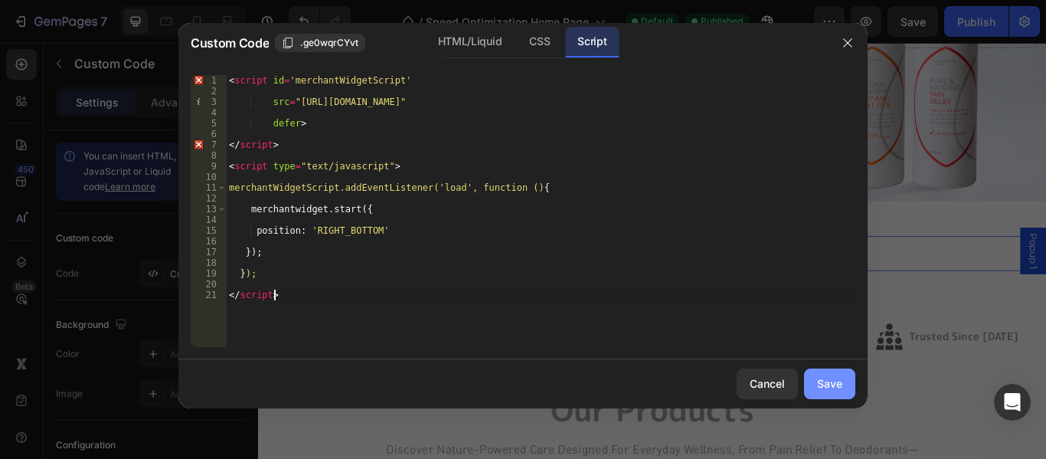
click at [833, 377] on div "Save" at bounding box center [829, 383] width 25 height 16
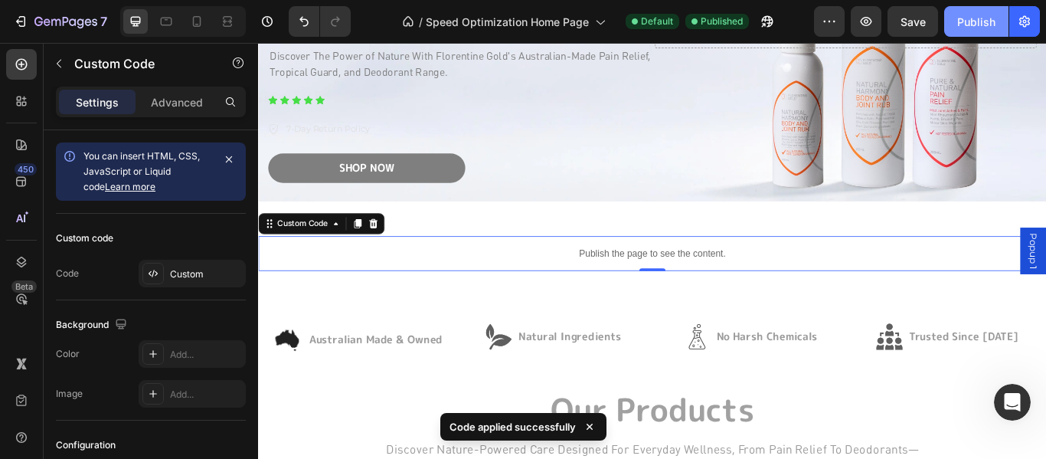
drag, startPoint x: 973, startPoint y: 25, endPoint x: 773, endPoint y: 53, distance: 201.9
click at [973, 25] on div "Publish" at bounding box center [977, 22] width 38 height 16
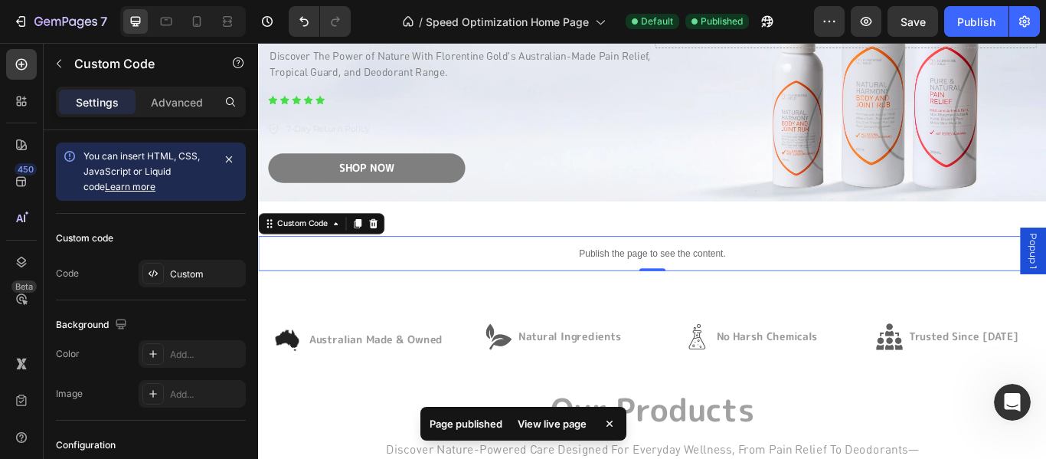
click at [553, 420] on div "View live page" at bounding box center [552, 423] width 87 height 21
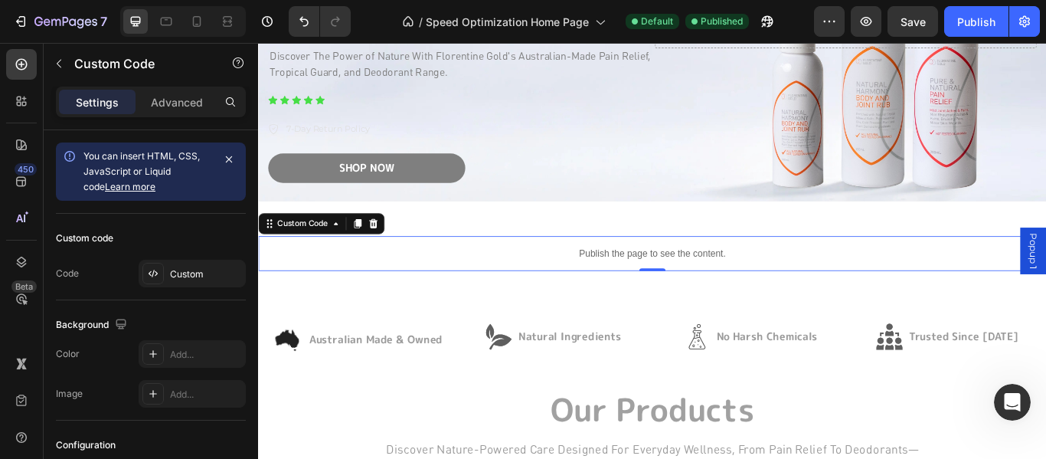
click at [669, 287] on p "Publish the page to see the content." at bounding box center [717, 288] width 919 height 16
click at [192, 280] on div "Custom" at bounding box center [206, 274] width 72 height 14
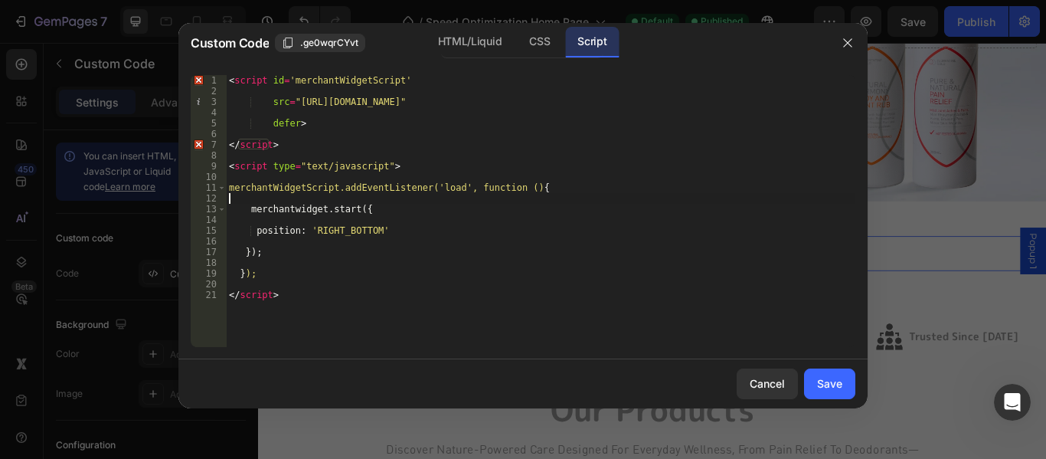
click at [466, 199] on div "< script id = 'merchantWidgetScript' src = "[URL][DOMAIN_NAME]" defer > </ scri…" at bounding box center [541, 221] width 630 height 293
type textarea "</script>"
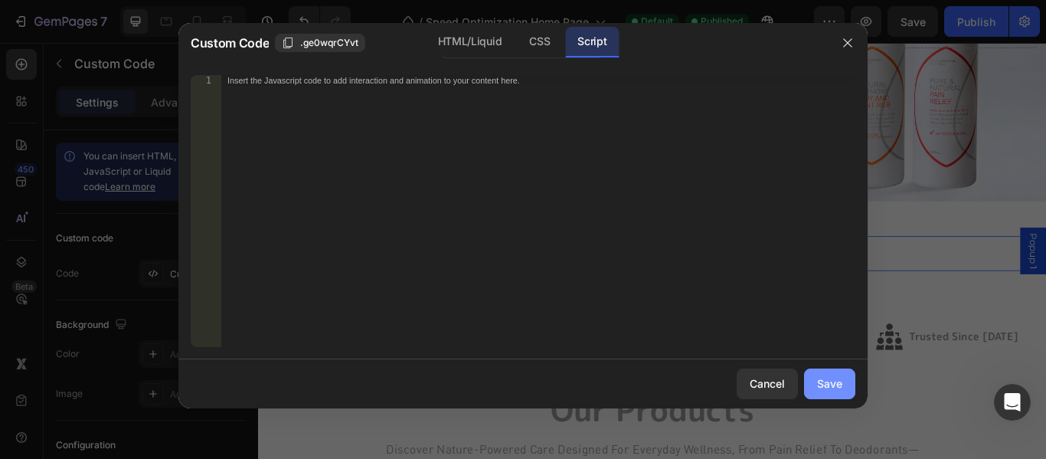
click at [830, 383] on div "Save" at bounding box center [829, 383] width 25 height 16
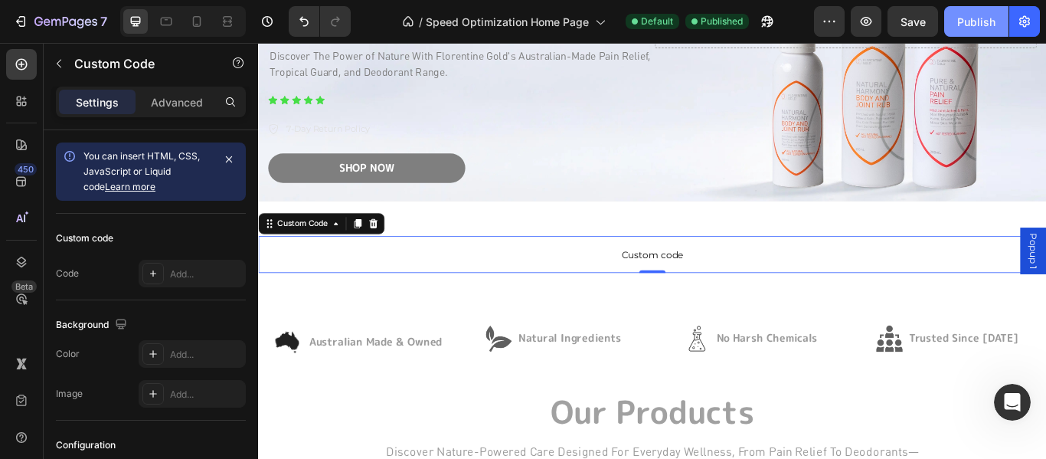
click at [976, 18] on div "Publish" at bounding box center [977, 22] width 38 height 16
click at [658, 287] on span "Custom code" at bounding box center [717, 289] width 919 height 18
click at [394, 253] on icon at bounding box center [393, 253] width 10 height 11
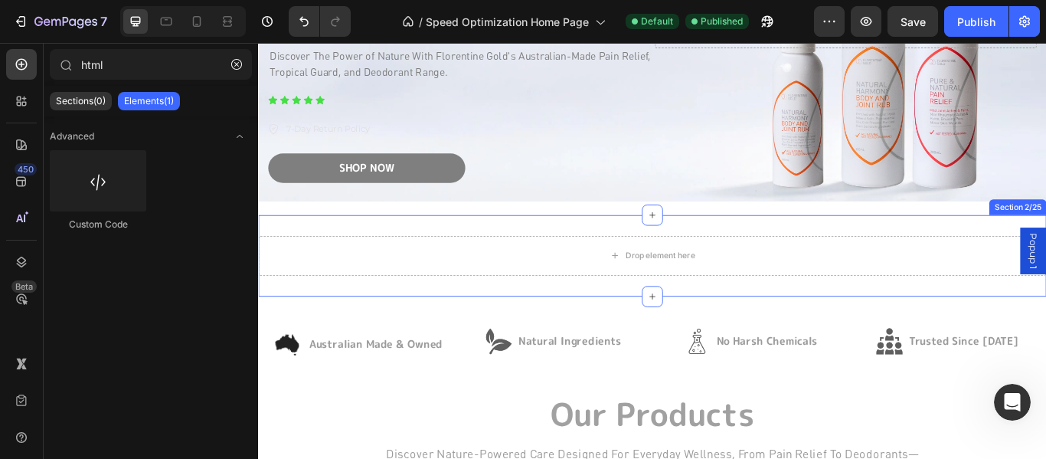
click at [1017, 272] on div "Drop element here" at bounding box center [717, 291] width 919 height 46
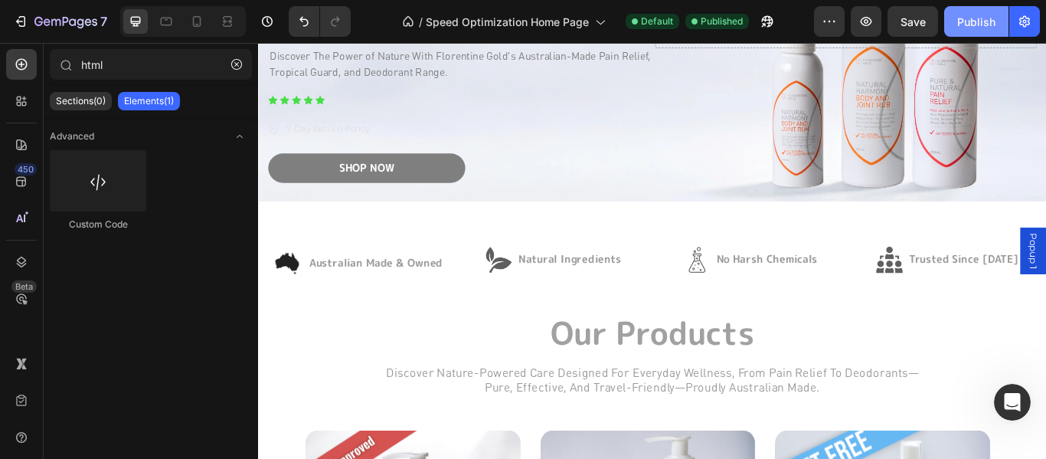
click at [962, 18] on div "Publish" at bounding box center [977, 22] width 38 height 16
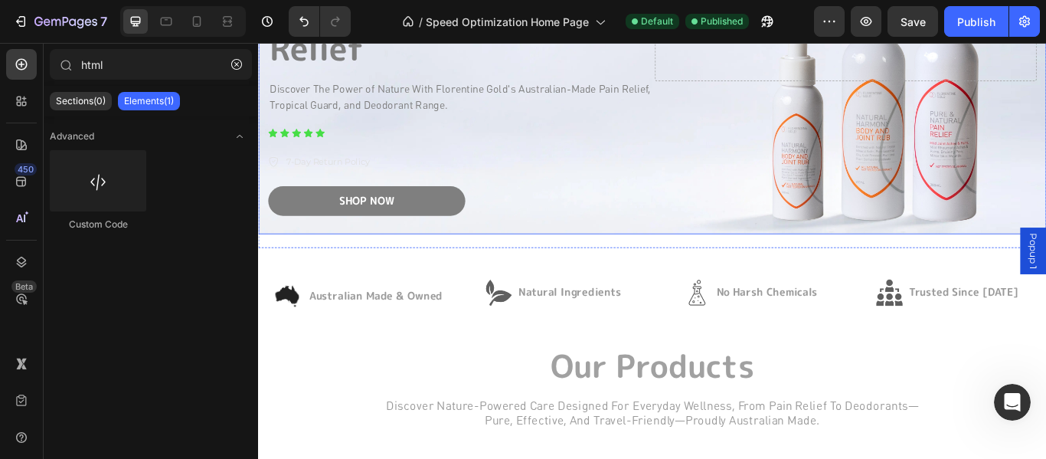
scroll to position [153, 0]
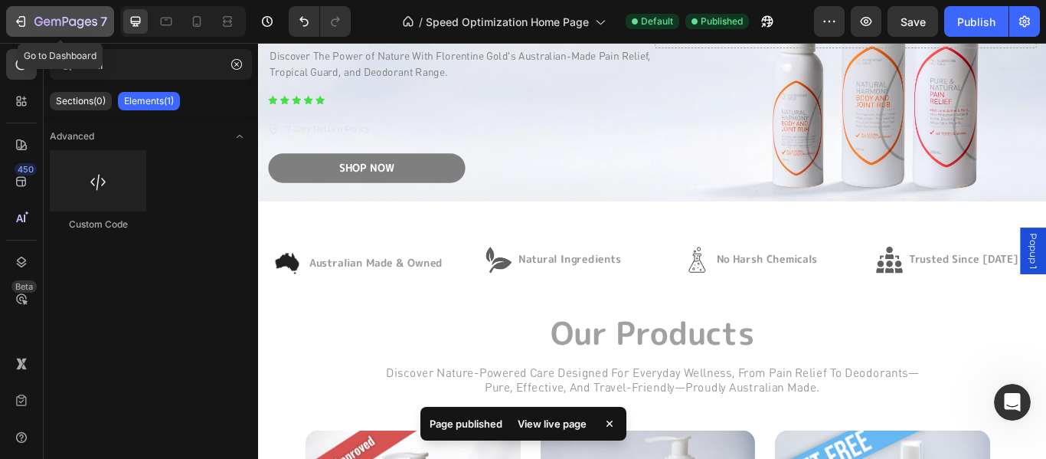
click at [28, 25] on icon "button" at bounding box center [20, 21] width 15 height 15
